Goal: Task Accomplishment & Management: Complete application form

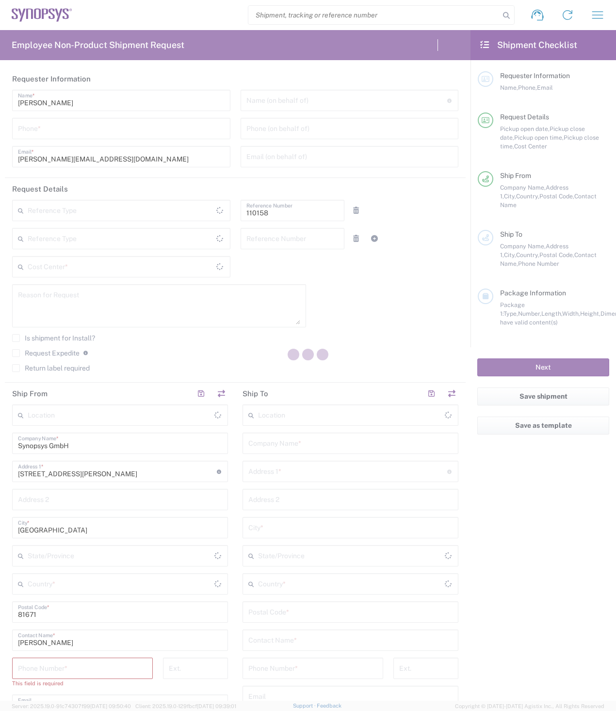
type input "DE01, FAC, DE02, Munich 110158"
type input "Delivered at Place"
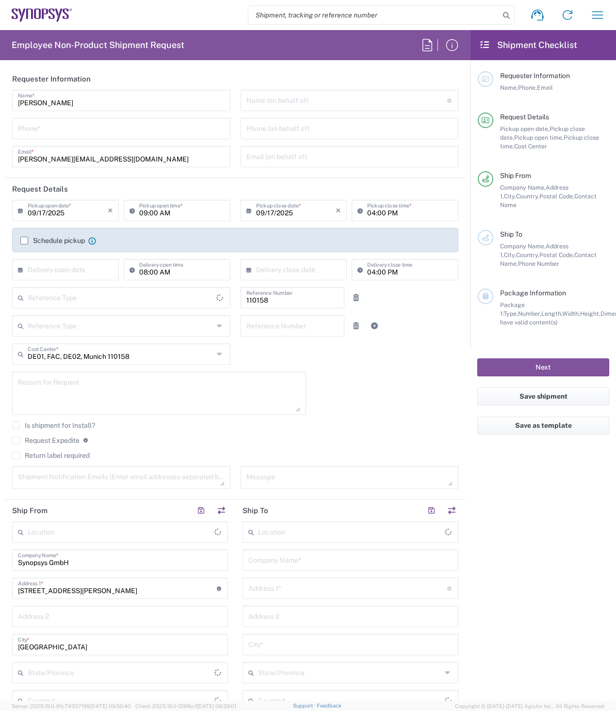
type input "[GEOGRAPHIC_DATA]"
type input "Department"
type input "[GEOGRAPHIC_DATA]"
type input "[GEOGRAPHIC_DATA] DE24"
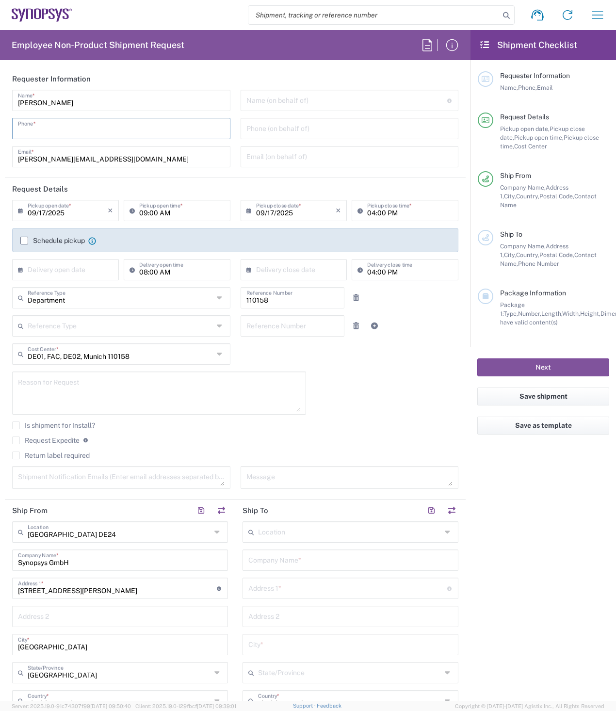
click at [70, 128] on input "tel" at bounding box center [121, 127] width 207 height 17
type input "08954196414"
type input "Synopsys GmbH"
type input "Ritterstrasse 23"
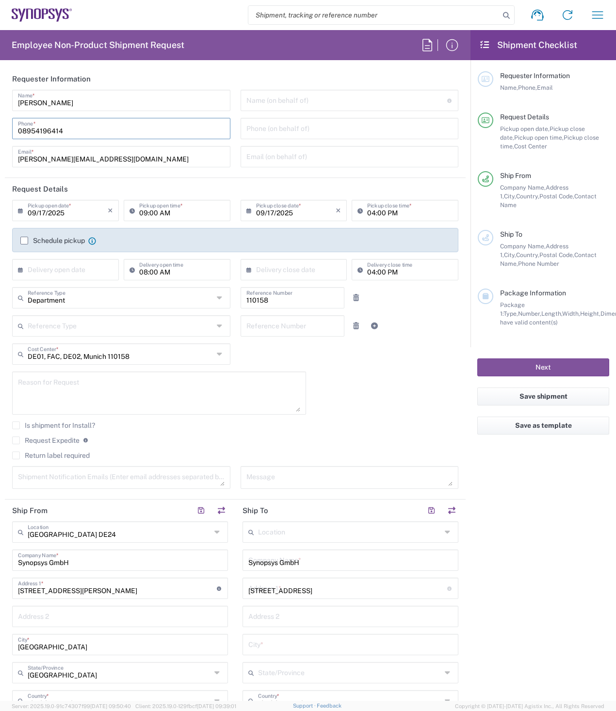
type input "Aachen"
type input "52072"
type input "491735873086"
type input "rath@synopsys.com"
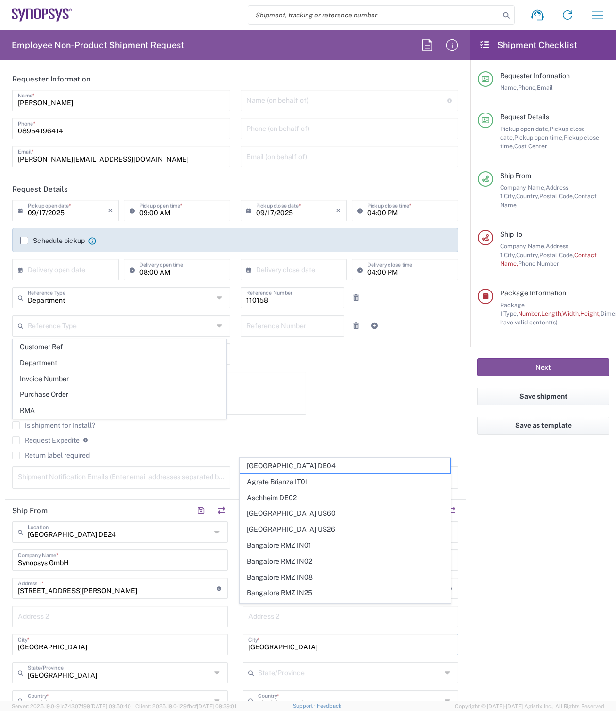
click at [327, 639] on input "Aachen" at bounding box center [350, 643] width 204 height 17
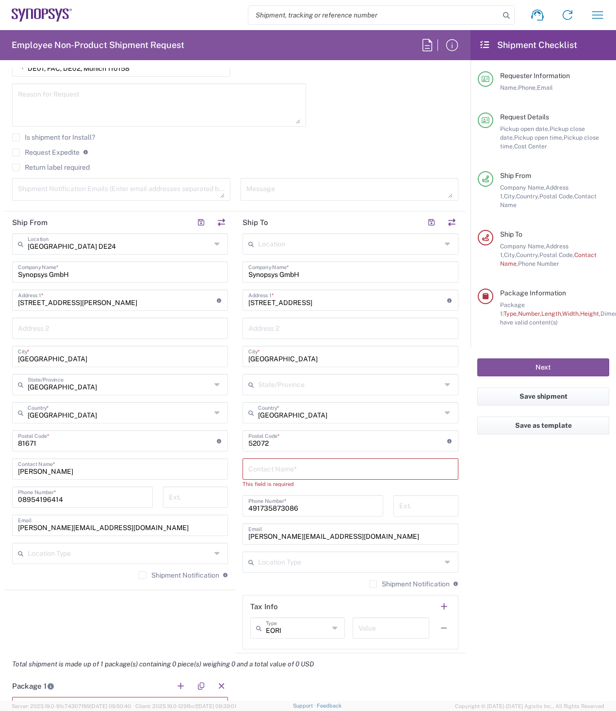
scroll to position [291, 0]
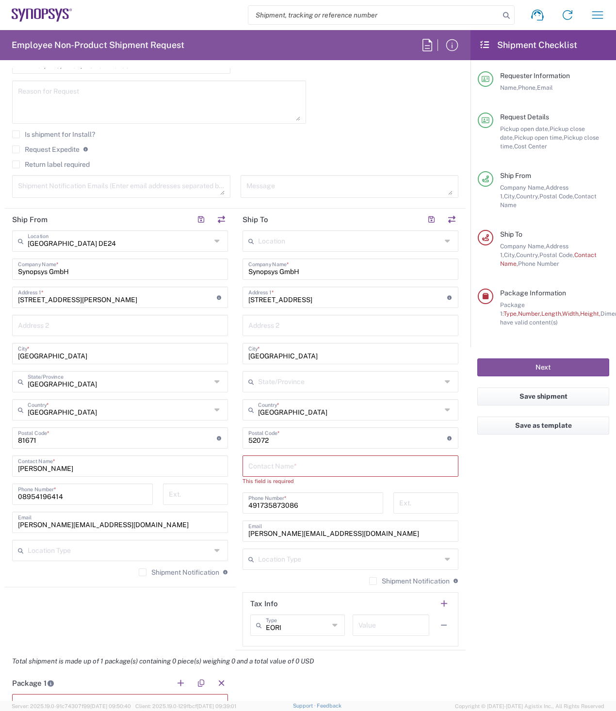
click at [310, 466] on input "text" at bounding box center [350, 465] width 204 height 17
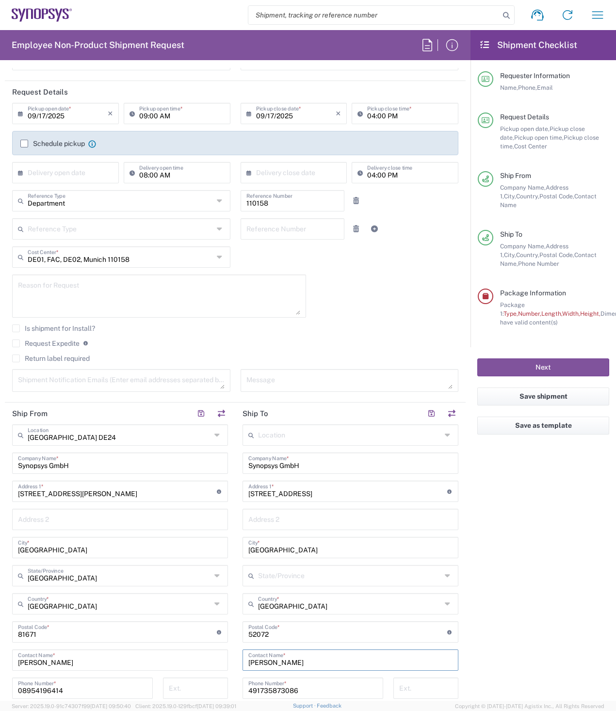
scroll to position [0, 0]
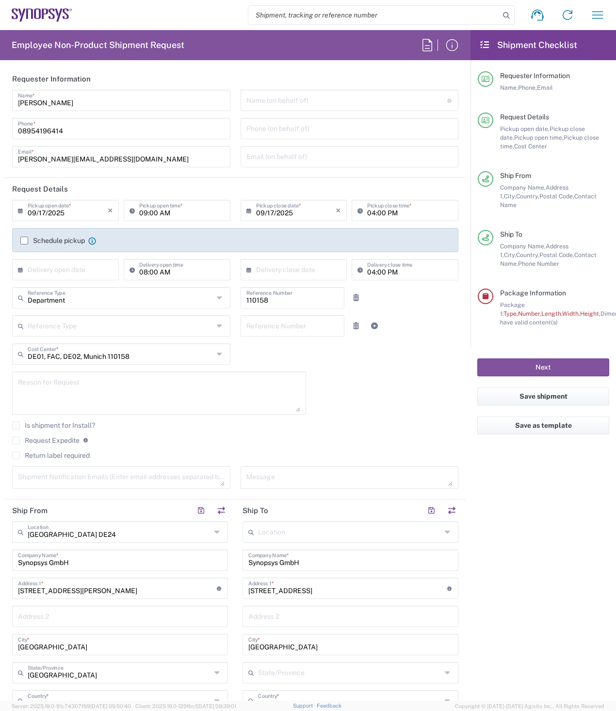
type input "Stephan Rath"
click at [26, 240] on label "Schedule pickup" at bounding box center [52, 241] width 64 height 8
click at [24, 241] on input "Schedule pickup" at bounding box center [24, 241] width 0 height 0
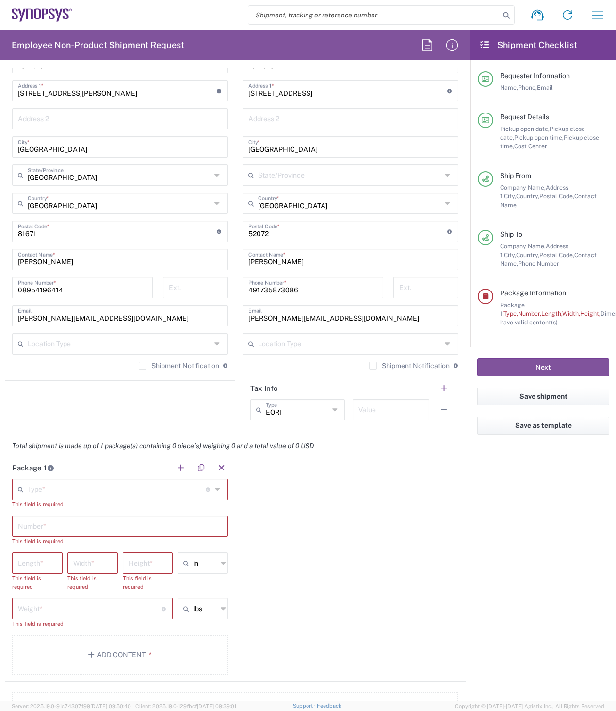
scroll to position [533, 0]
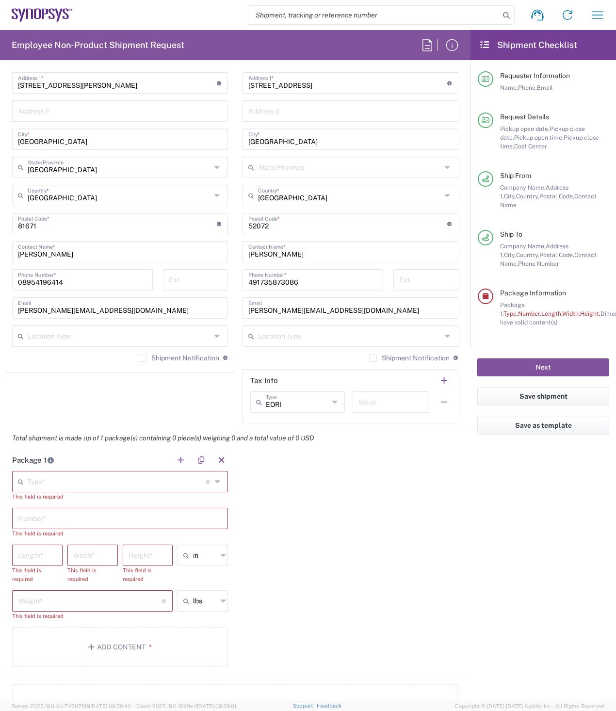
click at [87, 480] on input "text" at bounding box center [117, 480] width 178 height 17
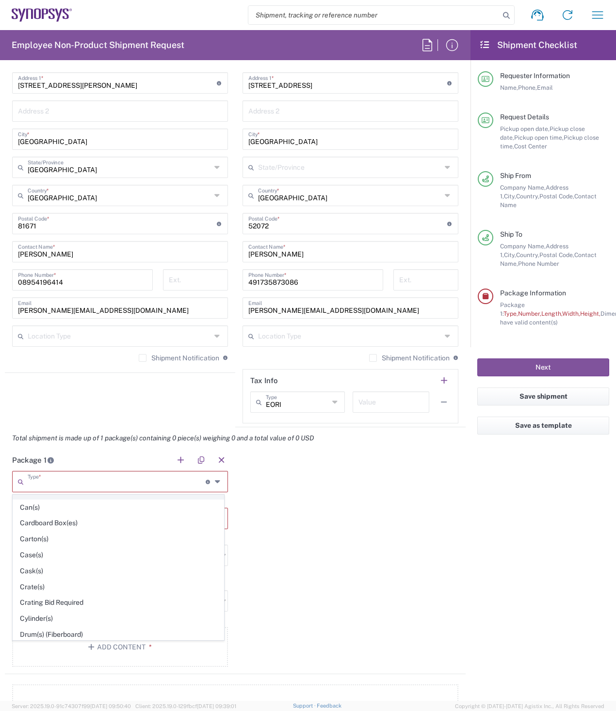
scroll to position [97, 0]
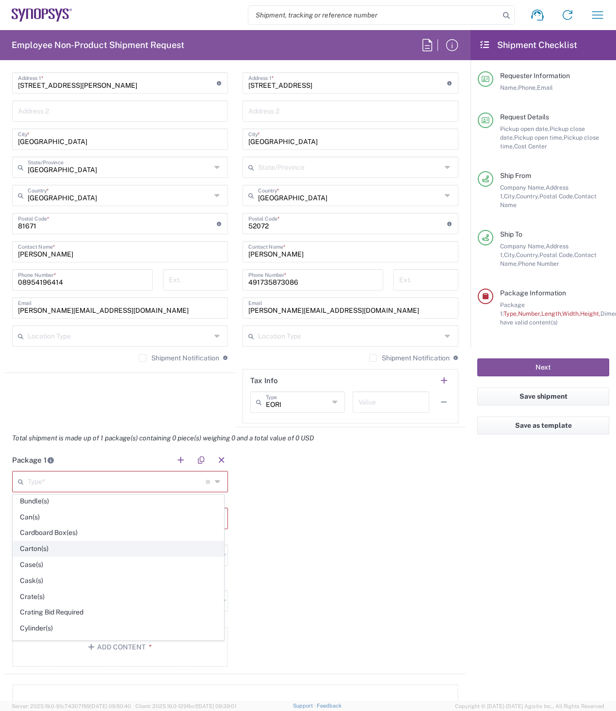
click at [46, 548] on span "Carton(s)" at bounding box center [118, 548] width 210 height 15
type input "Carton(s)"
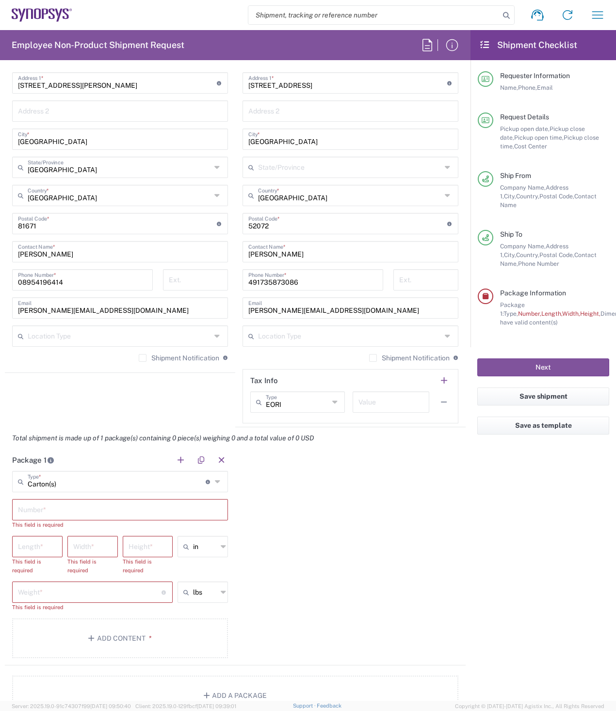
click at [60, 509] on input "text" at bounding box center [120, 508] width 204 height 17
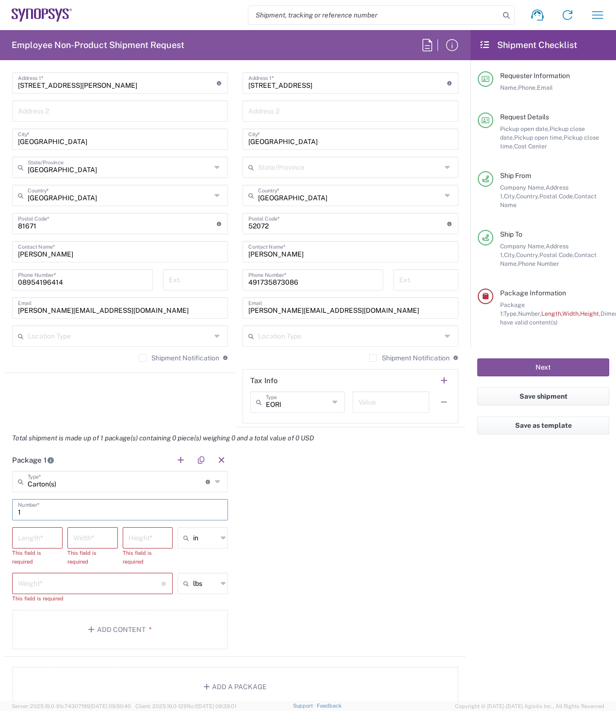
type input "1"
click at [216, 542] on div "in" at bounding box center [202, 537] width 50 height 21
click at [194, 577] on span "cm" at bounding box center [200, 574] width 48 height 15
type input "cm"
click at [201, 585] on input "text" at bounding box center [205, 584] width 24 height 16
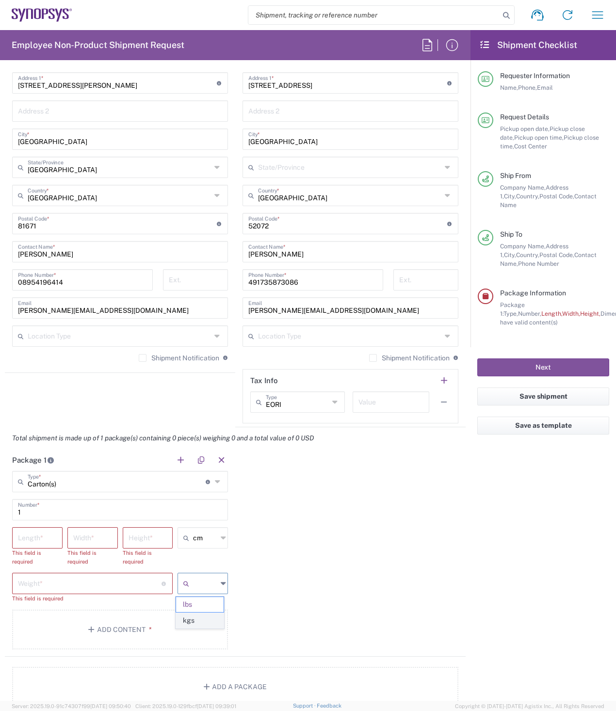
click at [203, 622] on span "kgs" at bounding box center [200, 620] width 48 height 15
type input "kgs"
click at [41, 537] on input "number" at bounding box center [37, 537] width 39 height 17
click at [23, 537] on input "number" at bounding box center [37, 537] width 39 height 17
type input "25"
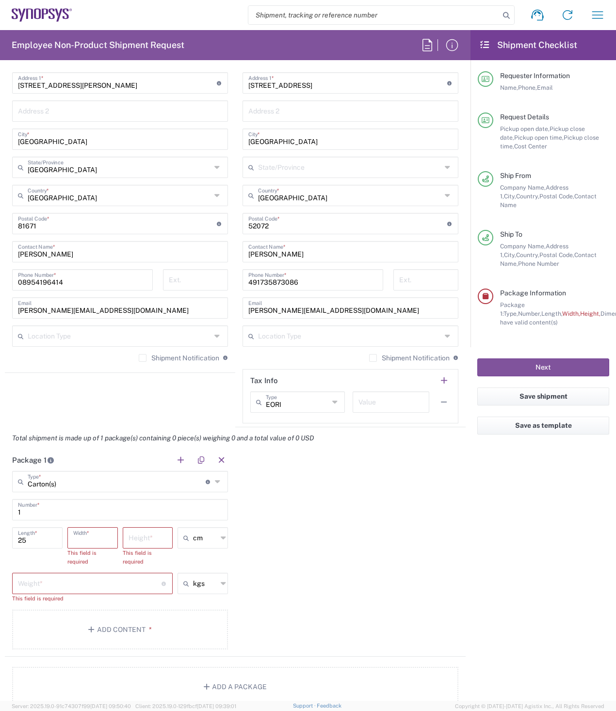
click at [80, 535] on input "number" at bounding box center [92, 537] width 39 height 17
type input "15"
click at [133, 536] on input "number" at bounding box center [148, 537] width 39 height 17
type input "2"
click at [65, 563] on input "number" at bounding box center [90, 565] width 144 height 17
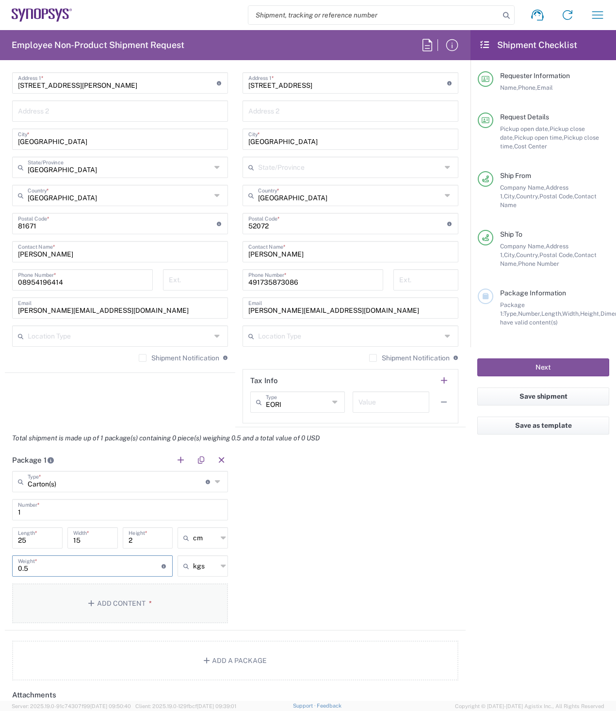
type input "0.5"
click at [120, 600] on button "Add Content *" at bounding box center [120, 603] width 216 height 40
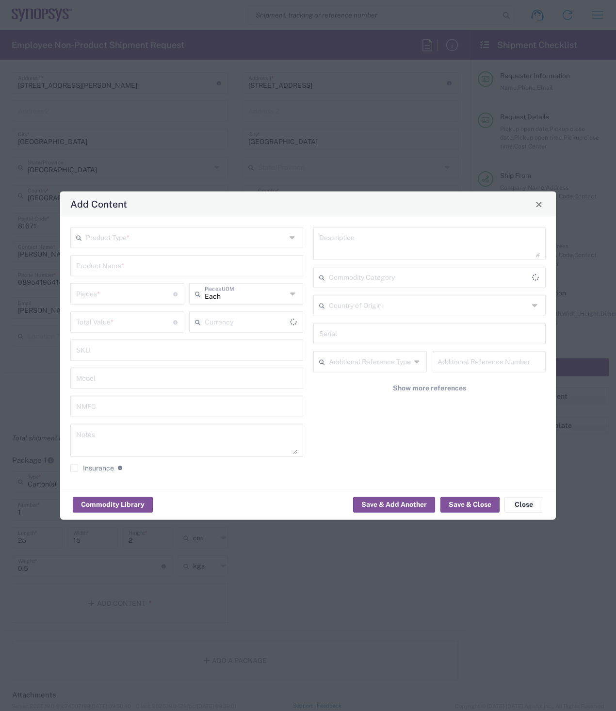
type input "US Dollar"
click at [142, 240] on input "text" at bounding box center [186, 236] width 200 height 17
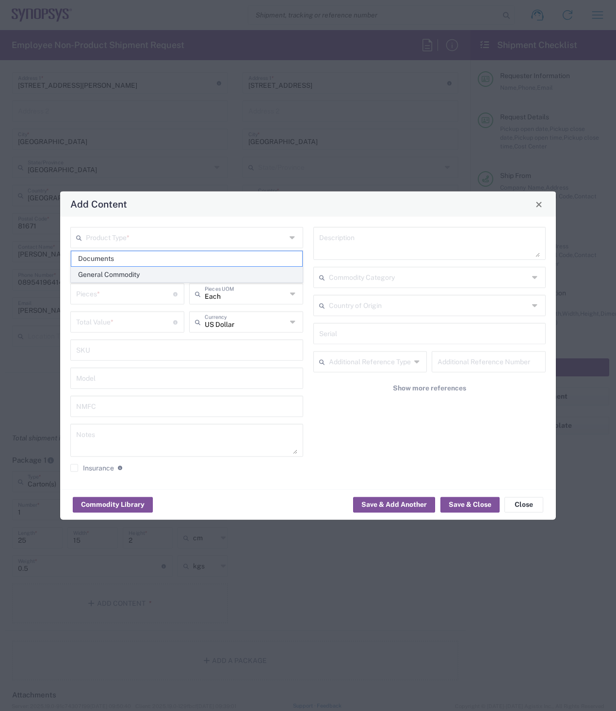
click at [112, 274] on span "General Commodity" at bounding box center [186, 274] width 231 height 15
type input "General Commodity"
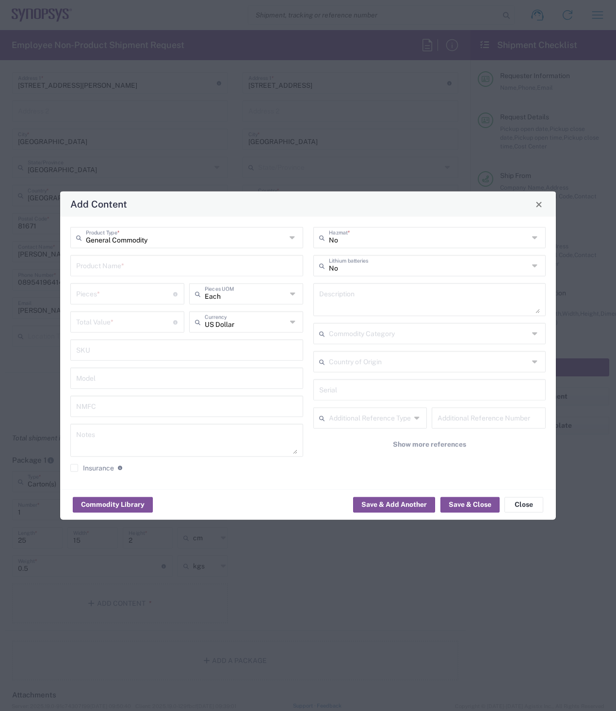
click at [121, 267] on input "text" at bounding box center [186, 265] width 221 height 17
type input "Netbook"
click at [468, 262] on input "text" at bounding box center [429, 265] width 200 height 17
click at [414, 234] on input "text" at bounding box center [429, 236] width 200 height 17
type input "No"
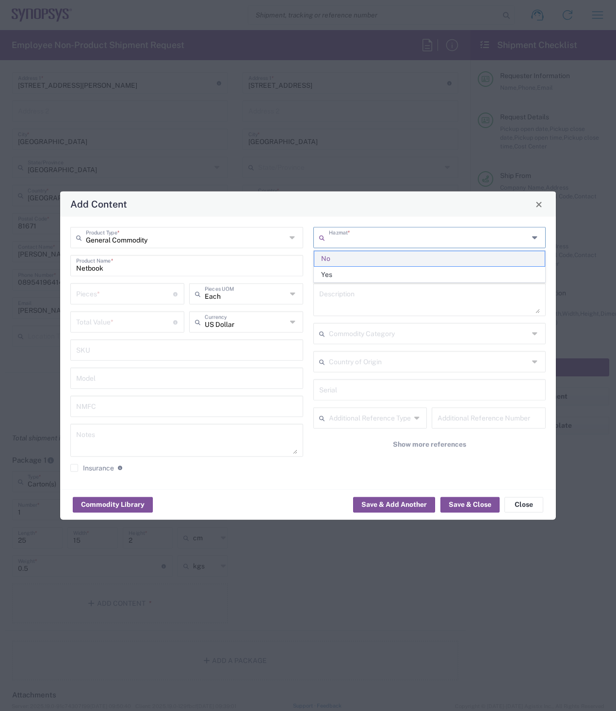
click at [328, 256] on span "No" at bounding box center [429, 258] width 231 height 15
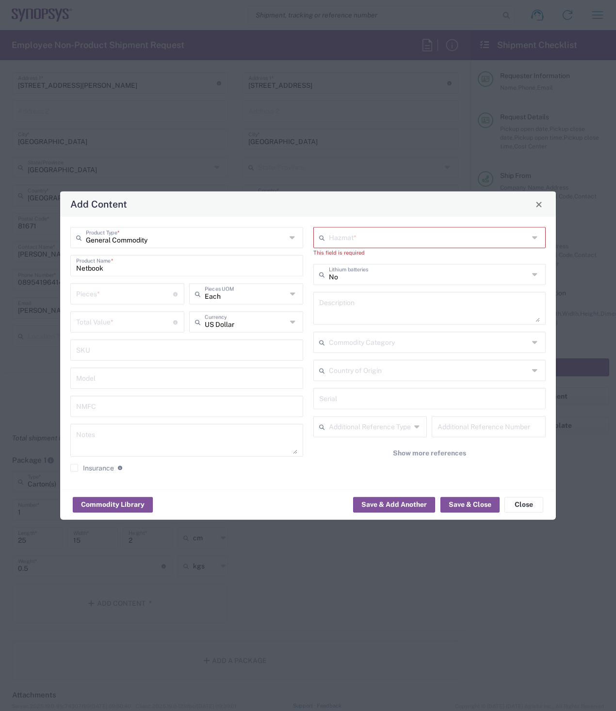
click at [354, 239] on input "text" at bounding box center [429, 236] width 200 height 17
click at [331, 257] on span "No" at bounding box center [429, 258] width 231 height 15
type input "No"
click at [134, 292] on input "number" at bounding box center [124, 293] width 97 height 17
type input "1"
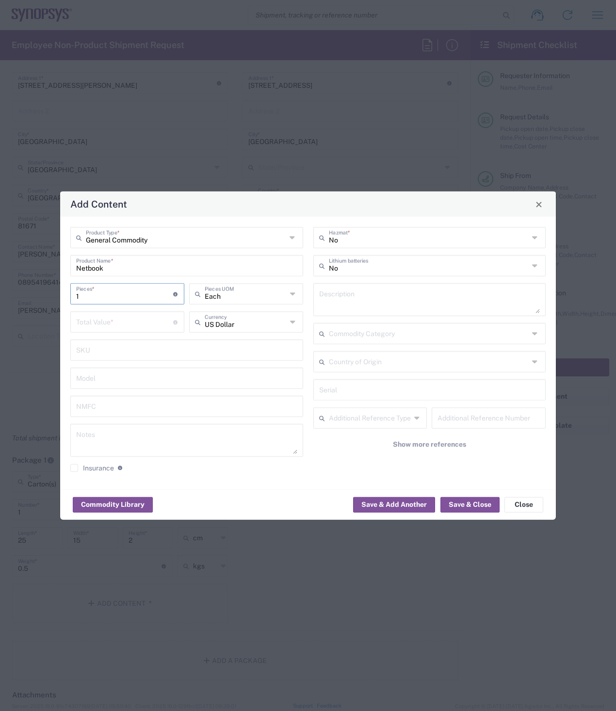
click at [87, 268] on input "Netbook" at bounding box center [186, 265] width 221 height 17
type input "Noteebook"
click at [291, 321] on icon at bounding box center [293, 322] width 7 height 16
click at [207, 342] on span "Euro" at bounding box center [246, 343] width 112 height 15
type input "Euro"
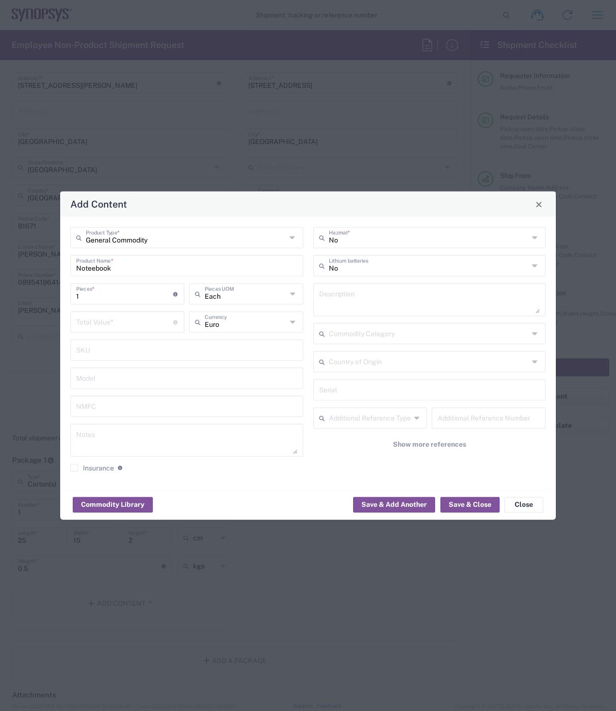
click at [120, 321] on input "number" at bounding box center [124, 321] width 97 height 17
type input "15"
click at [464, 504] on button "Save & Close" at bounding box center [469, 505] width 59 height 16
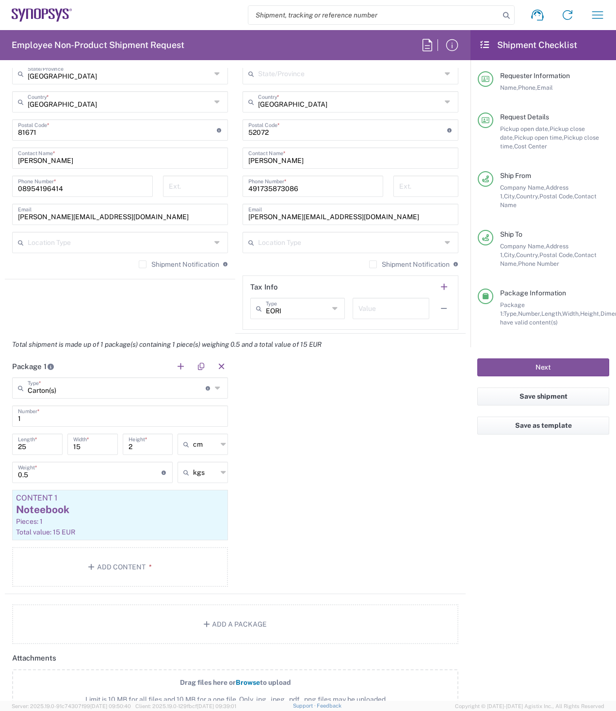
scroll to position [727, 0]
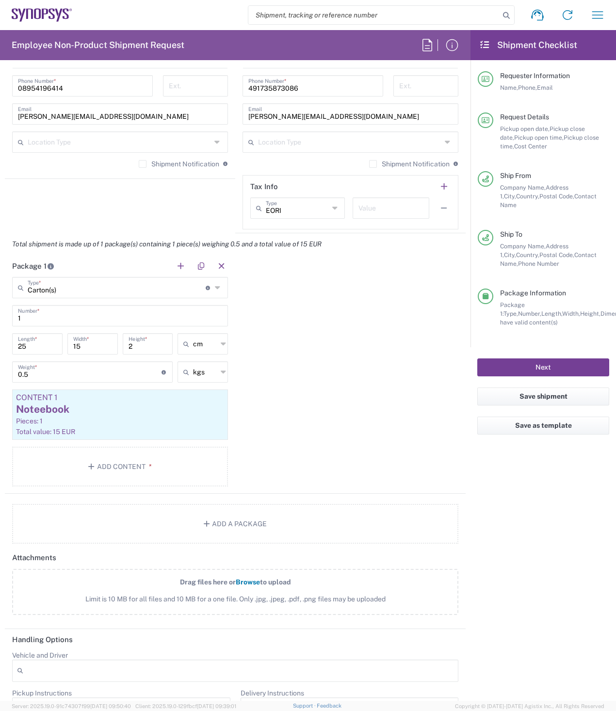
click at [555, 358] on button "Next" at bounding box center [543, 367] width 132 height 18
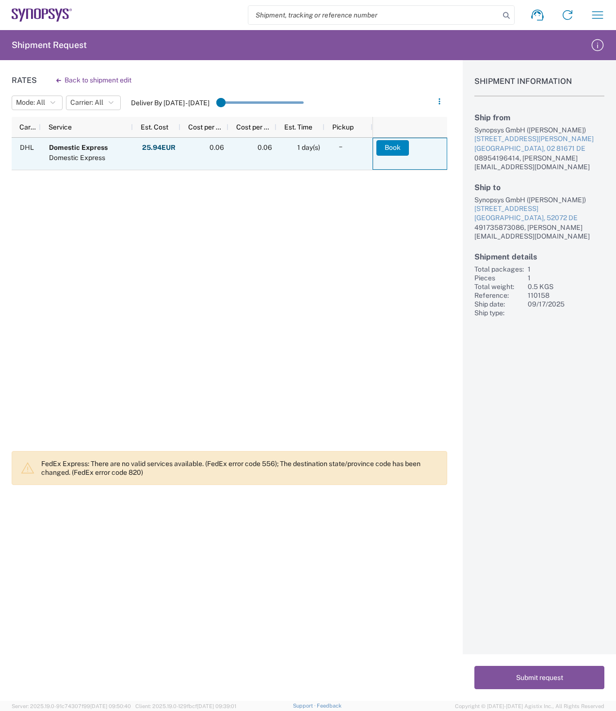
click at [392, 146] on button "Book" at bounding box center [392, 148] width 32 height 16
